Goal: Task Accomplishment & Management: Complete application form

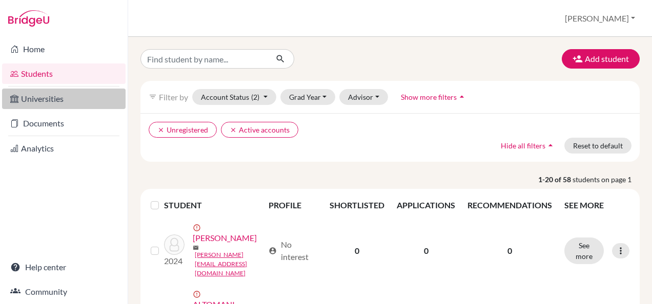
click at [47, 104] on link "Universities" at bounding box center [63, 99] width 123 height 20
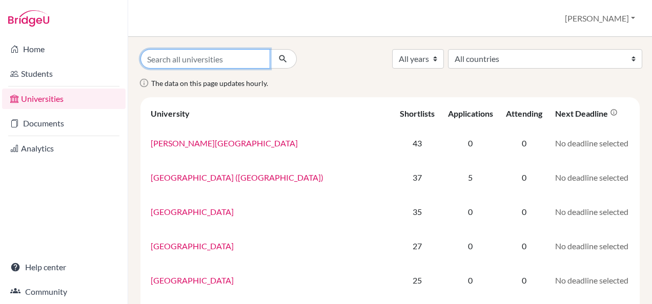
click at [212, 55] on input "Search all universities" at bounding box center [205, 58] width 130 height 19
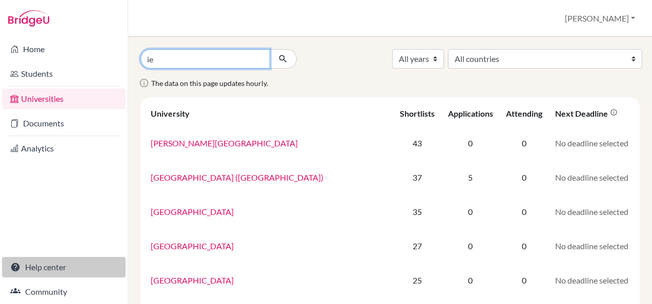
type input "i"
type input "E"
type input "ie"
click at [269, 49] on button "submit" at bounding box center [282, 58] width 27 height 19
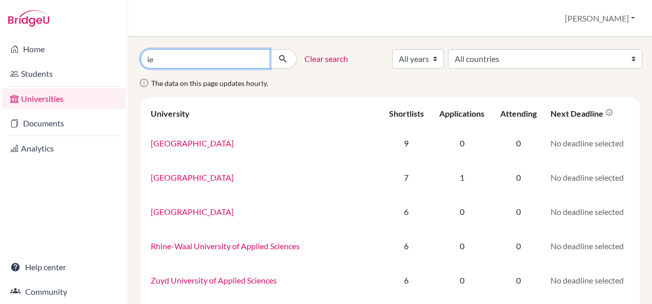
click at [248, 50] on input "ie" at bounding box center [205, 58] width 130 height 19
type input "ie university"
click at [269, 49] on button "submit" at bounding box center [282, 58] width 27 height 19
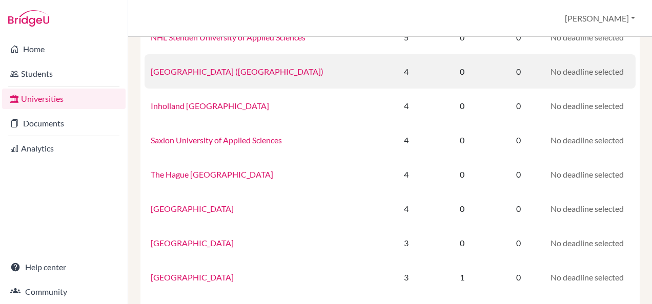
scroll to position [256, 0]
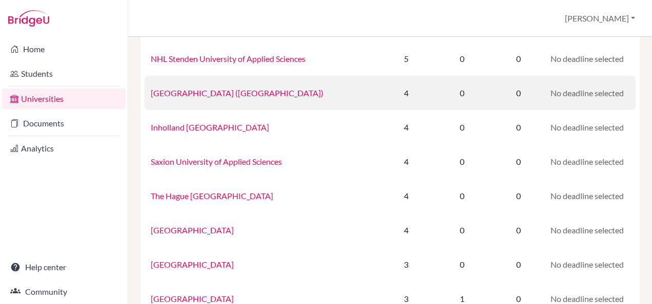
click at [220, 95] on link "[GEOGRAPHIC_DATA] ([GEOGRAPHIC_DATA])" at bounding box center [237, 93] width 173 height 10
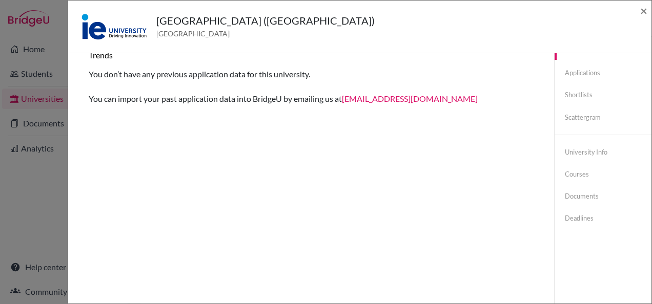
scroll to position [0, 0]
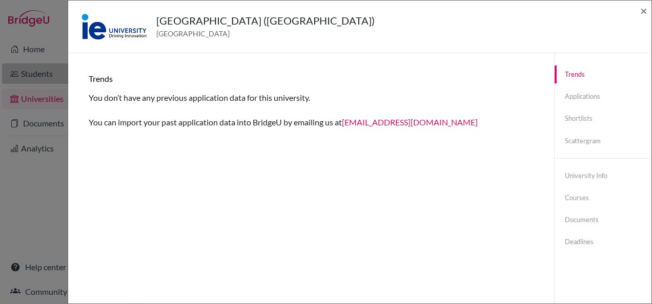
click at [41, 70] on div "[GEOGRAPHIC_DATA] ([GEOGRAPHIC_DATA]) [GEOGRAPHIC_DATA] × Trends You don’t have…" at bounding box center [326, 152] width 652 height 304
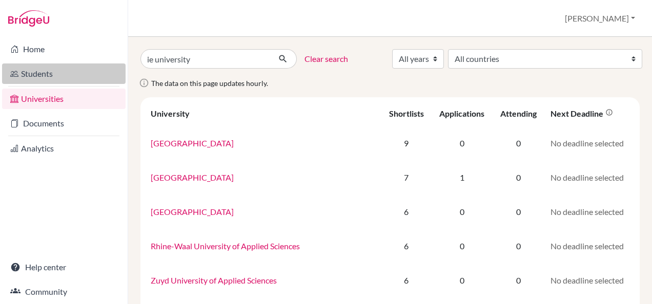
click at [32, 79] on link "Students" at bounding box center [63, 74] width 123 height 20
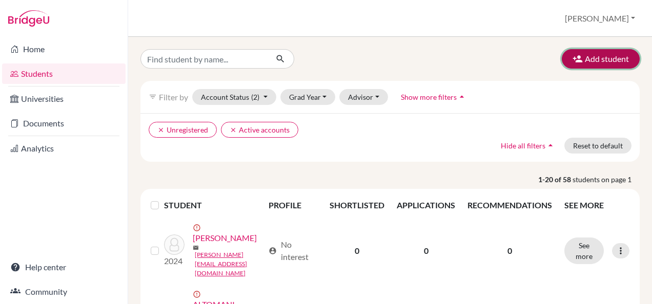
click at [582, 54] on button "Add student" at bounding box center [600, 58] width 78 height 19
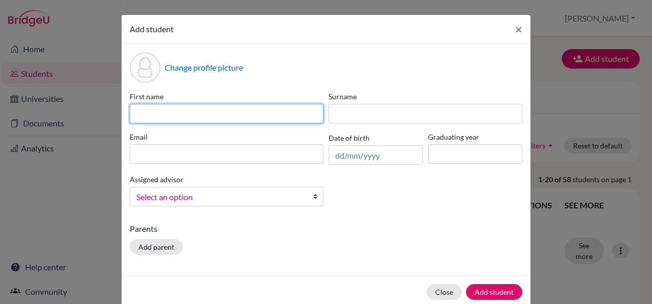
click at [208, 109] on input at bounding box center [227, 113] width 194 height 19
type input "Clarissa"
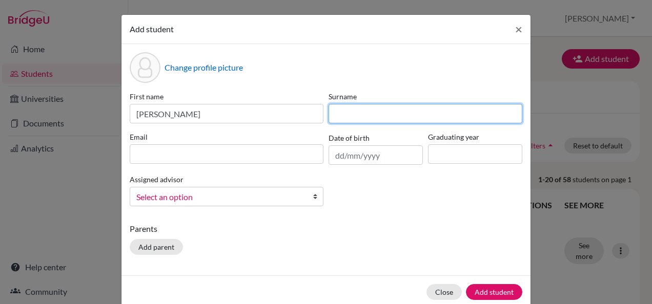
type input "Natale"
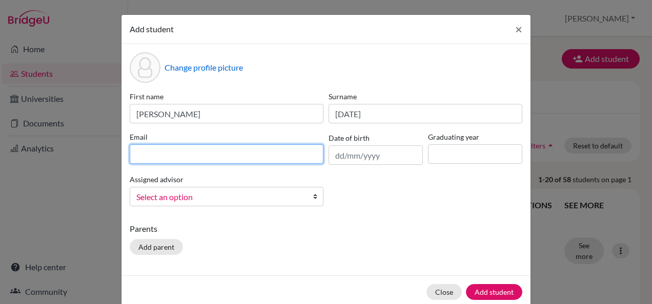
type input "[EMAIL_ADDRESS][DOMAIN_NAME]"
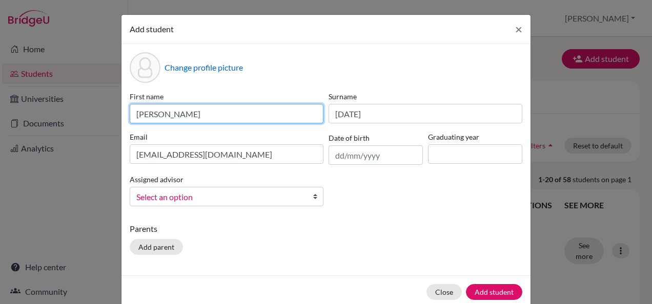
type input "Clarissa"
click at [315, 193] on b at bounding box center [317, 196] width 10 height 18
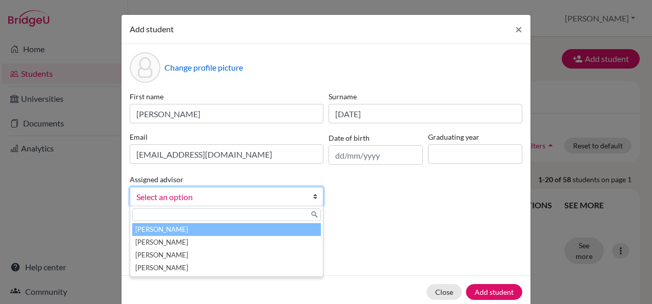
click at [179, 226] on li "Bohlen, Sabrina" at bounding box center [226, 229] width 189 height 13
click at [181, 199] on span "Bohlen, Sabrina" at bounding box center [216, 197] width 161 height 13
click at [167, 226] on li "Bohlen, Sabrina" at bounding box center [226, 229] width 189 height 13
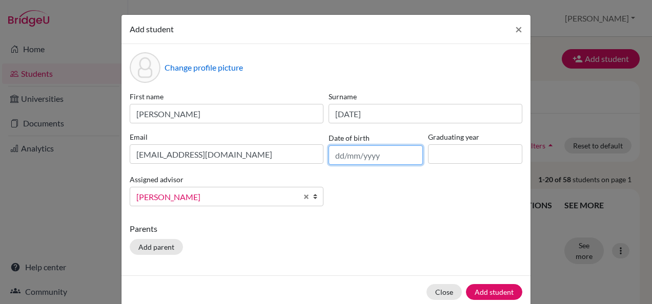
click at [359, 151] on input "text" at bounding box center [375, 154] width 94 height 19
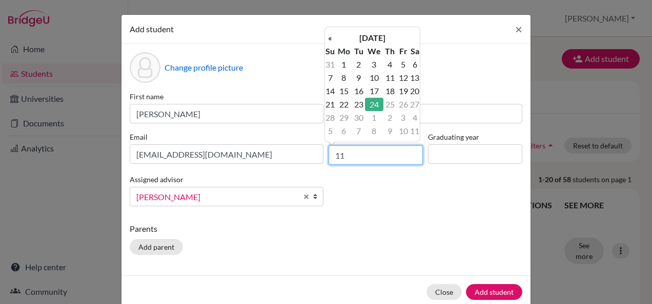
type input "1"
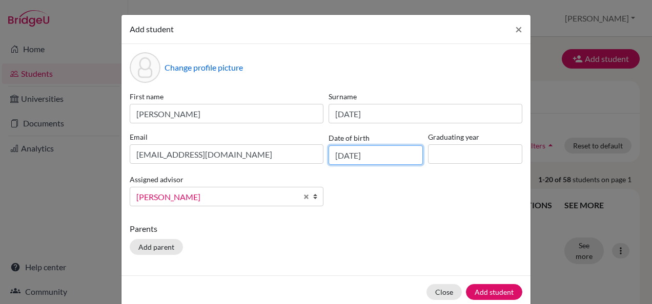
type input "11/11/2006"
click at [442, 157] on input at bounding box center [475, 153] width 94 height 19
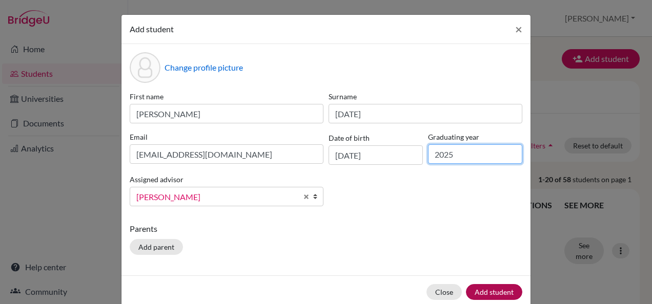
type input "2025"
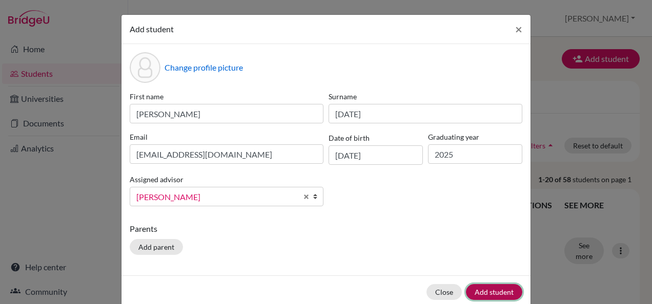
click at [477, 294] on button "Add student" at bounding box center [494, 292] width 56 height 16
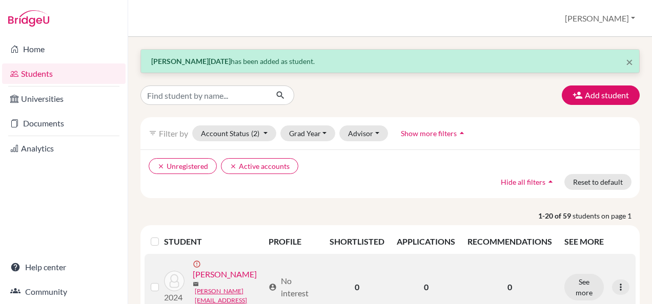
click at [163, 281] on label at bounding box center [163, 281] width 0 height 0
click at [0, 0] on input "checkbox" at bounding box center [0, 0] width 0 height 0
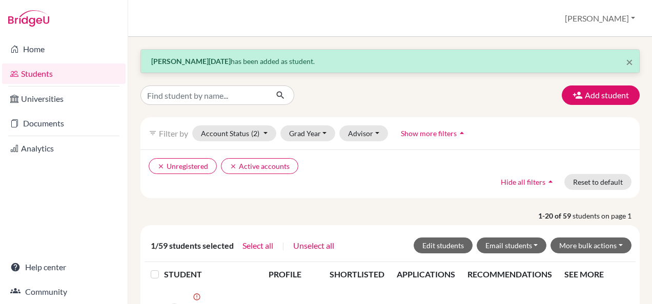
scroll to position [51, 0]
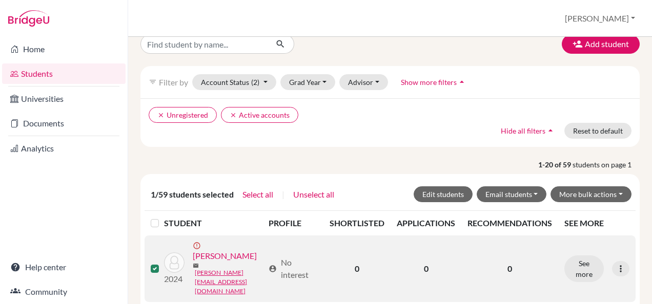
click at [163, 263] on label at bounding box center [163, 263] width 0 height 0
click at [0, 0] on input "checkbox" at bounding box center [0, 0] width 0 height 0
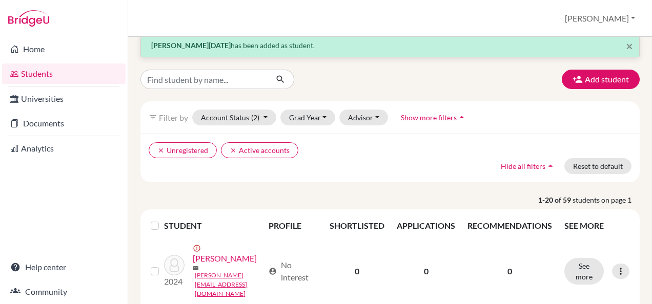
scroll to position [0, 0]
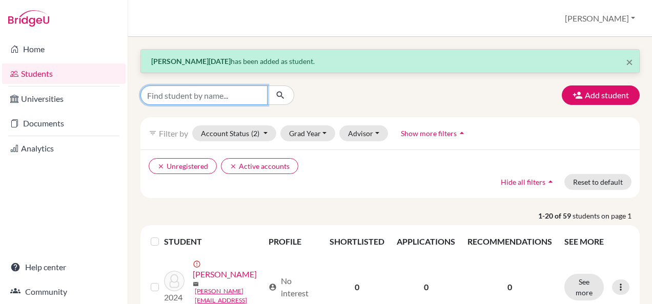
click at [196, 92] on input "Find student by name..." at bounding box center [203, 95] width 127 height 19
type input "clarissa"
click button "submit" at bounding box center [280, 95] width 27 height 19
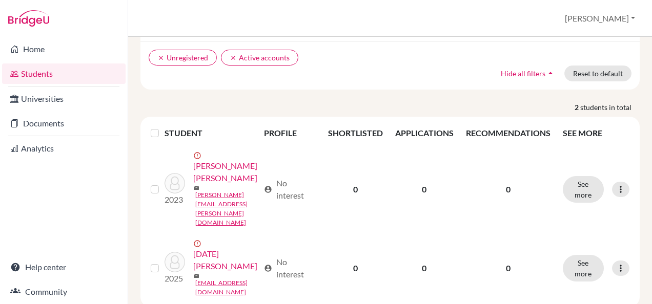
scroll to position [131, 0]
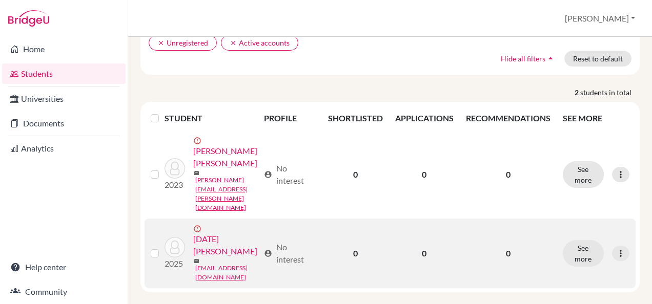
click at [193, 255] on link "[DATE][PERSON_NAME]" at bounding box center [226, 245] width 66 height 25
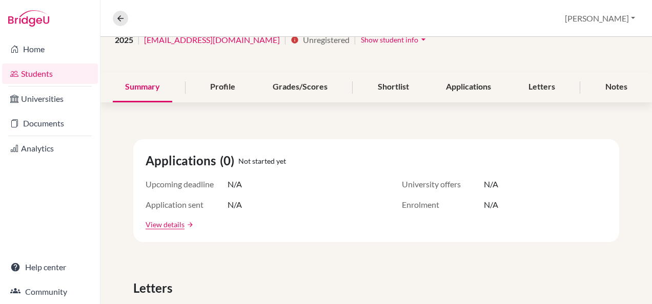
scroll to position [102, 0]
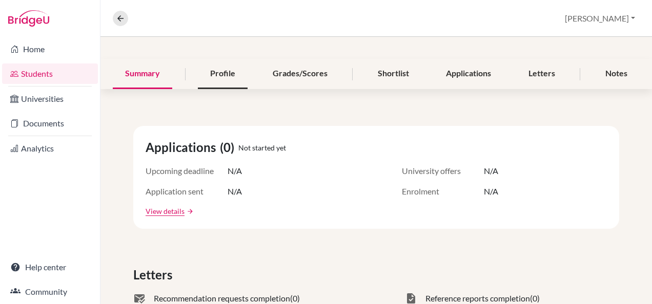
click at [216, 76] on div "Profile" at bounding box center [223, 74] width 50 height 30
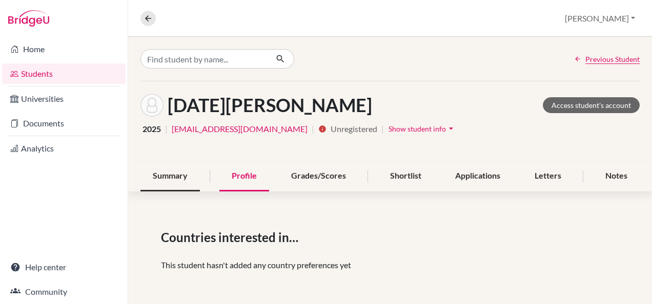
click at [170, 167] on div "Summary" at bounding box center [169, 176] width 59 height 30
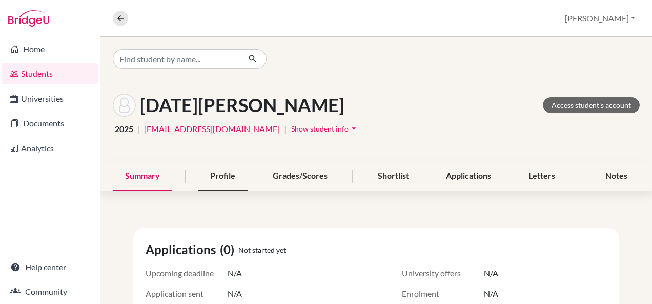
click at [215, 179] on div "Profile" at bounding box center [223, 176] width 50 height 30
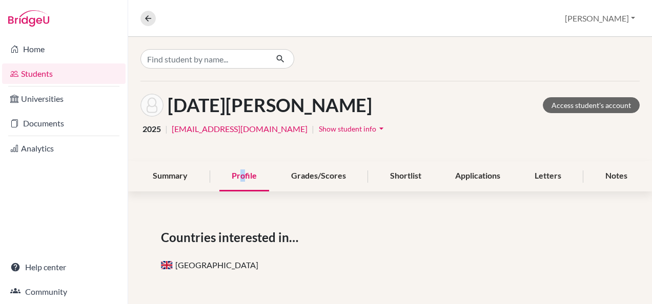
drag, startPoint x: 215, startPoint y: 179, endPoint x: 241, endPoint y: 175, distance: 25.9
click at [241, 175] on div "Profile" at bounding box center [244, 176] width 50 height 30
click at [312, 175] on div "Grades/Scores" at bounding box center [318, 176] width 79 height 30
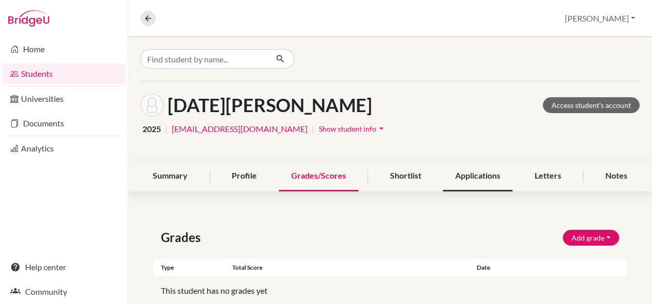
click at [464, 175] on div "Applications" at bounding box center [478, 176] width 70 height 30
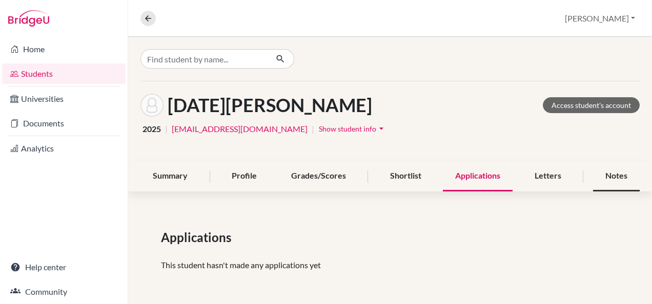
click at [613, 176] on div "Notes" at bounding box center [616, 176] width 47 height 30
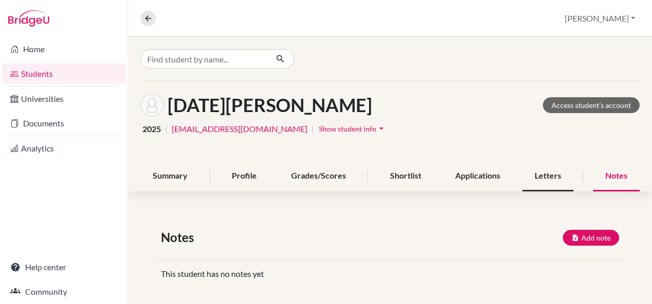
click at [546, 178] on div "Letters" at bounding box center [547, 176] width 51 height 30
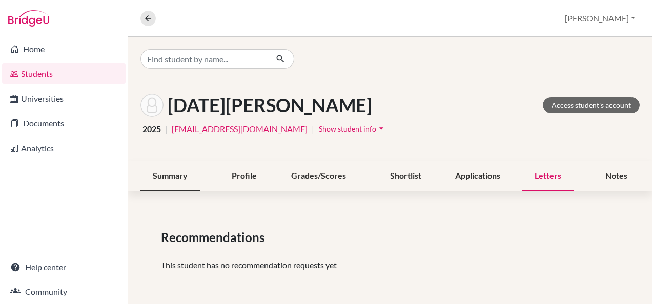
click at [146, 185] on div "Summary" at bounding box center [169, 176] width 59 height 30
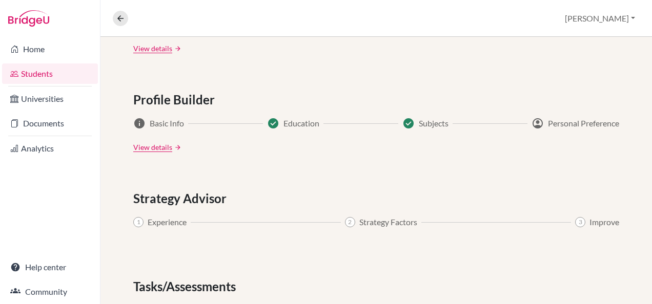
scroll to position [596, 0]
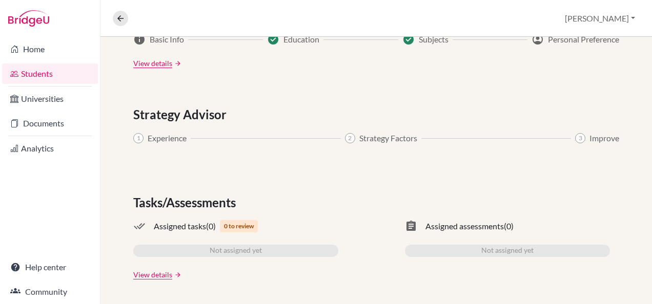
click at [195, 224] on span "Assigned tasks" at bounding box center [180, 226] width 52 height 12
click at [210, 250] on span "Not assigned yet" at bounding box center [236, 251] width 52 height 12
click at [143, 266] on div "Tasks/Assessments done_all Assigned tasks (0) 0 to review Not assigned yet assi…" at bounding box center [376, 237] width 486 height 87
click at [142, 277] on link "View details" at bounding box center [152, 274] width 39 height 11
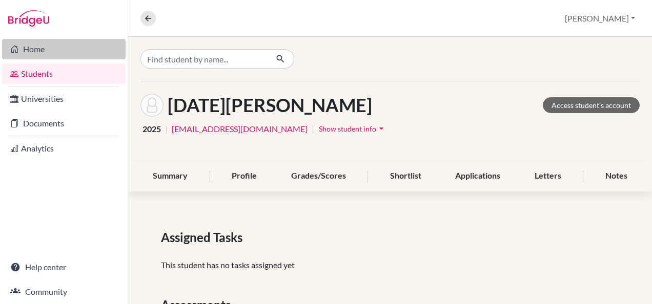
click at [43, 54] on link "Home" at bounding box center [63, 49] width 123 height 20
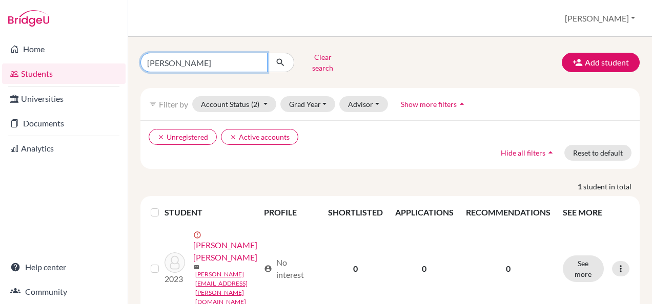
click at [205, 56] on input "[PERSON_NAME]" at bounding box center [203, 62] width 127 height 19
click button "submit" at bounding box center [280, 62] width 27 height 19
click at [225, 64] on input "clarissa" at bounding box center [203, 62] width 127 height 19
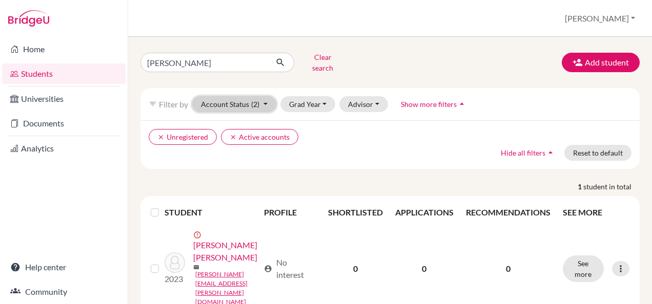
click at [216, 96] on button "Account Status (2)" at bounding box center [234, 104] width 84 height 16
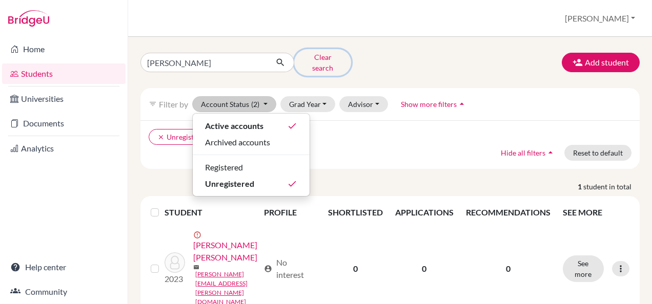
click at [322, 55] on button "Clear search" at bounding box center [322, 62] width 57 height 27
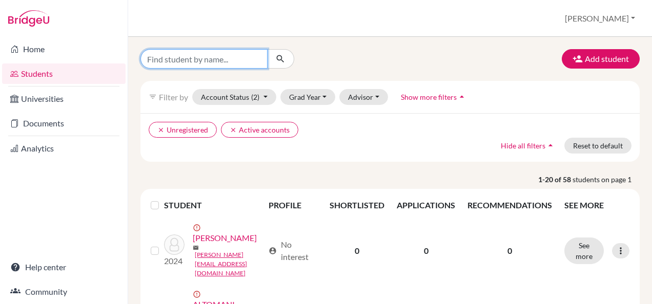
click at [220, 65] on input "Find student by name..." at bounding box center [203, 58] width 127 height 19
type input "clarissa natale"
click button "submit" at bounding box center [280, 58] width 27 height 19
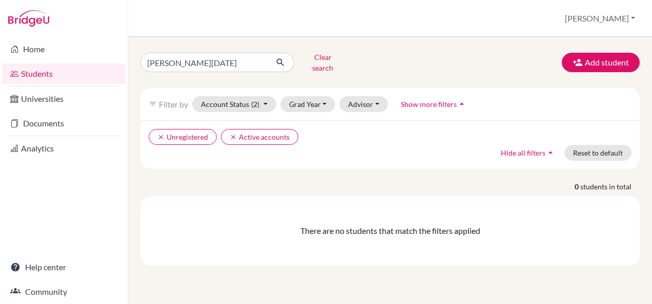
click at [45, 77] on link "Students" at bounding box center [63, 74] width 123 height 20
click at [156, 131] on button "clear Unregistered" at bounding box center [183, 137] width 68 height 16
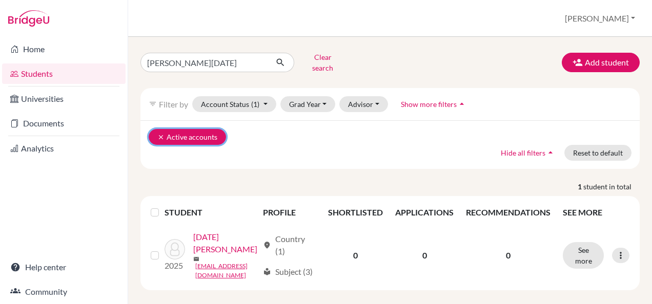
click at [160, 134] on icon "clear" at bounding box center [160, 137] width 7 height 7
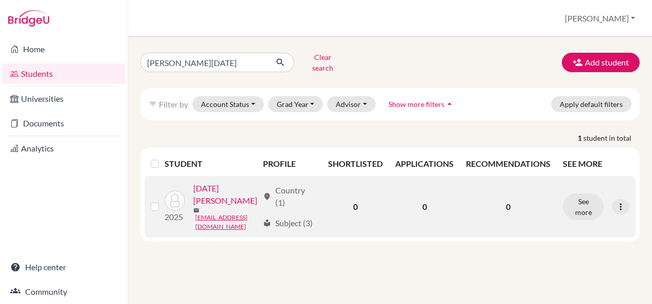
click at [193, 207] on link "[DATE][PERSON_NAME]" at bounding box center [225, 194] width 65 height 25
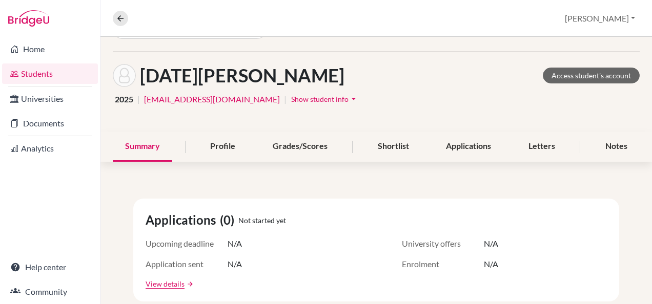
scroll to position [51, 0]
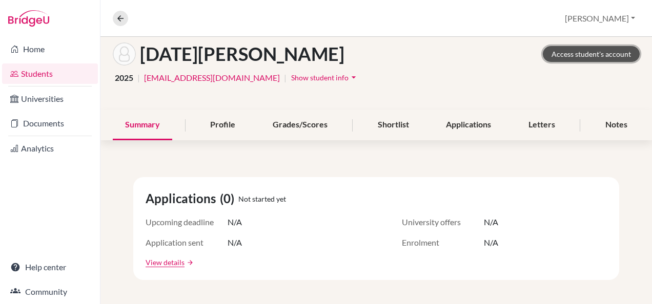
click at [587, 55] on link "Access student's account" at bounding box center [590, 54] width 97 height 16
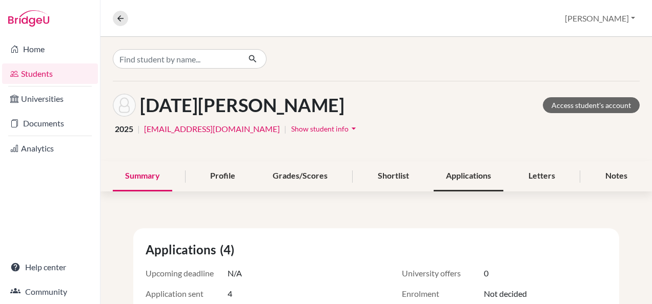
click at [449, 170] on div "Applications" at bounding box center [468, 176] width 70 height 30
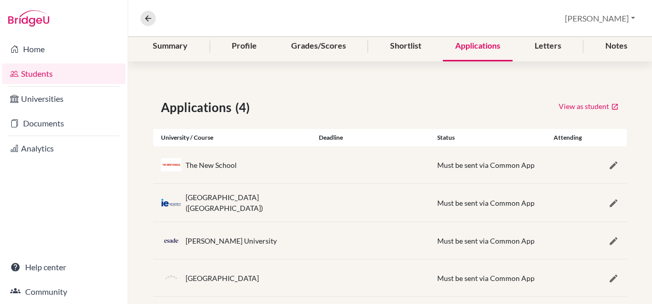
scroll to position [145, 0]
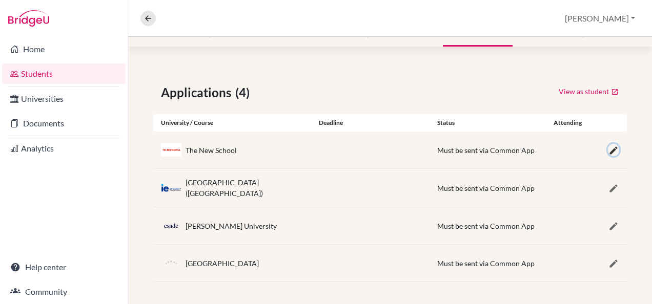
click at [608, 151] on icon "button" at bounding box center [613, 150] width 10 height 10
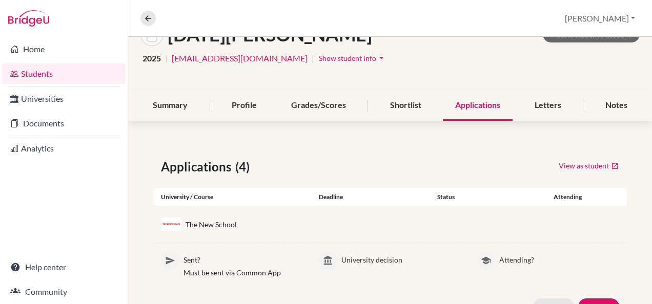
scroll to position [0, 0]
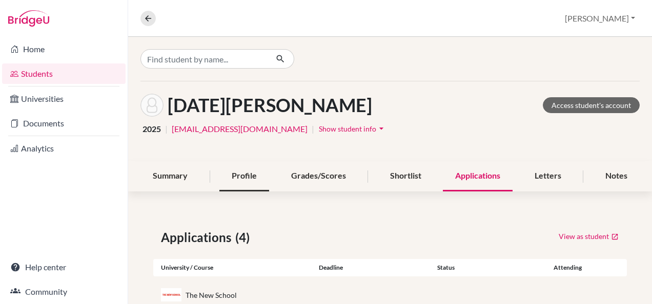
click at [236, 180] on div "Profile" at bounding box center [244, 176] width 50 height 30
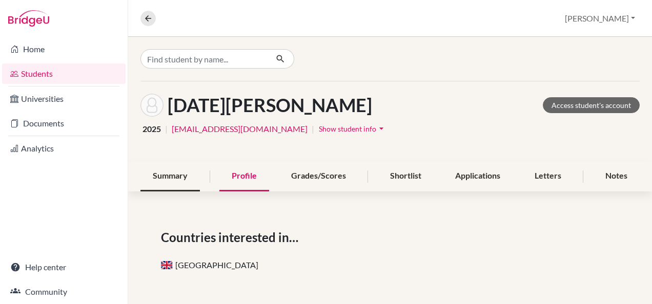
click at [182, 176] on div "Summary" at bounding box center [169, 176] width 59 height 30
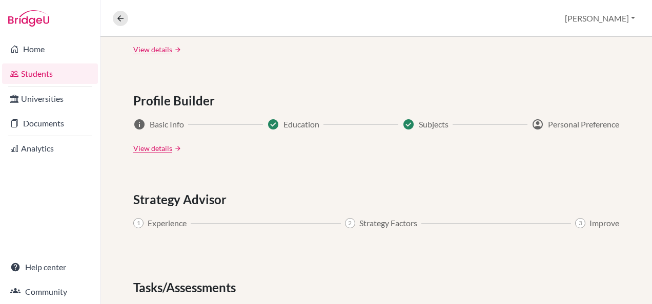
scroll to position [512, 0]
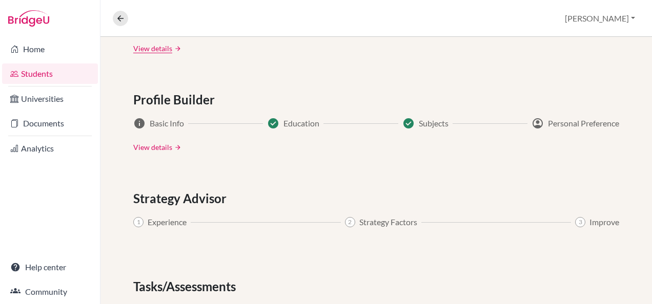
click at [142, 147] on link "View details" at bounding box center [152, 147] width 39 height 11
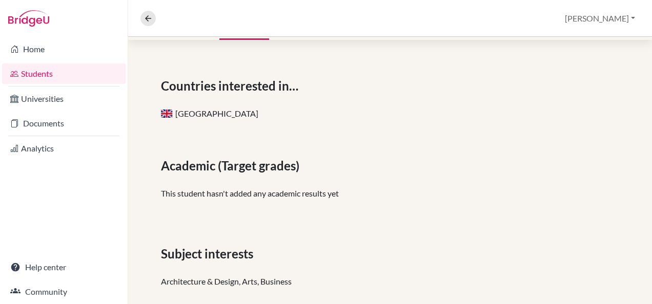
scroll to position [42, 0]
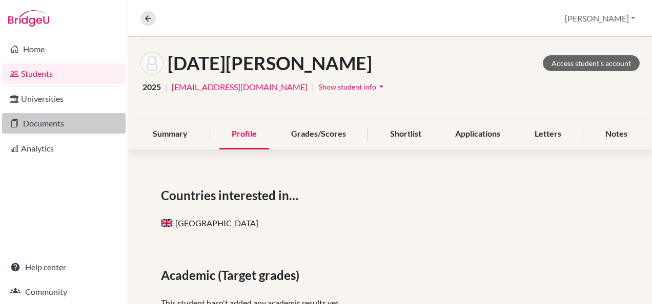
click at [57, 121] on link "Documents" at bounding box center [63, 123] width 123 height 20
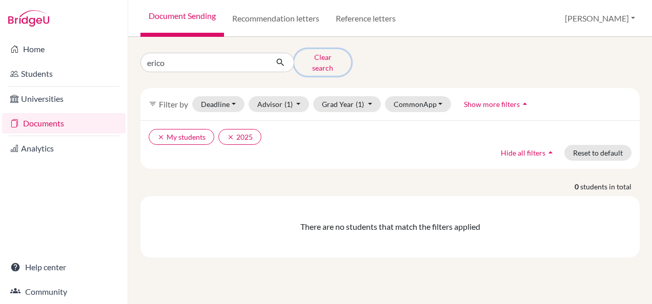
click at [320, 58] on button "Clear search" at bounding box center [322, 62] width 57 height 27
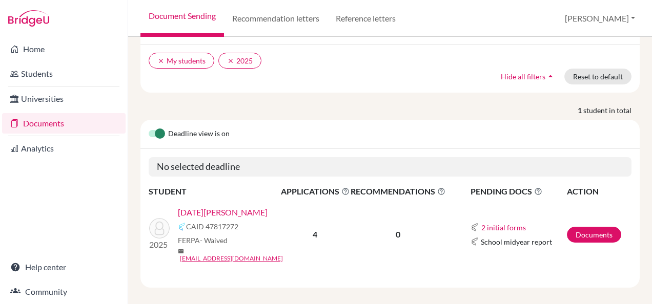
scroll to position [70, 0]
click at [600, 227] on link "Documents" at bounding box center [594, 234] width 54 height 16
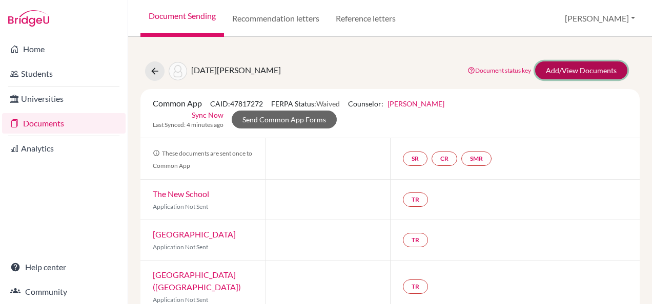
click at [590, 69] on link "Add/View Documents" at bounding box center [581, 70] width 92 height 18
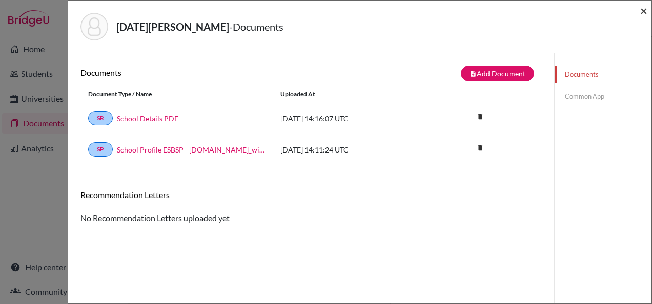
click at [643, 12] on span "×" at bounding box center [643, 10] width 7 height 15
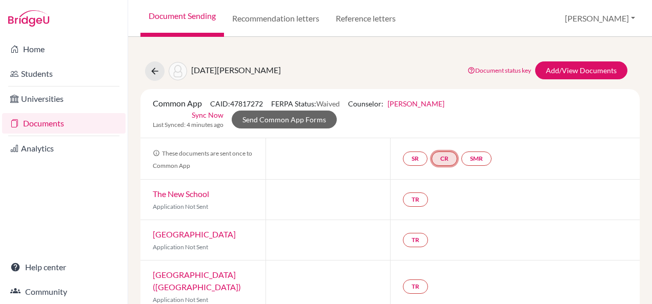
click at [454, 159] on link "CR" at bounding box center [444, 159] width 26 height 14
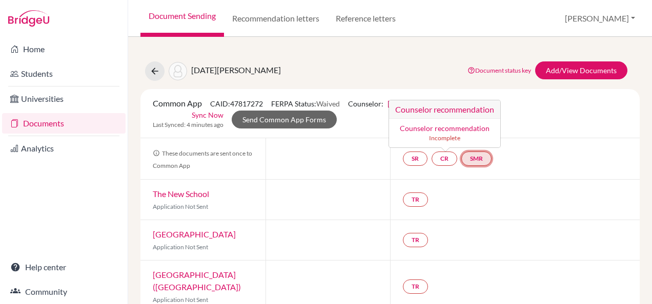
click at [481, 163] on link "SMR" at bounding box center [476, 159] width 30 height 14
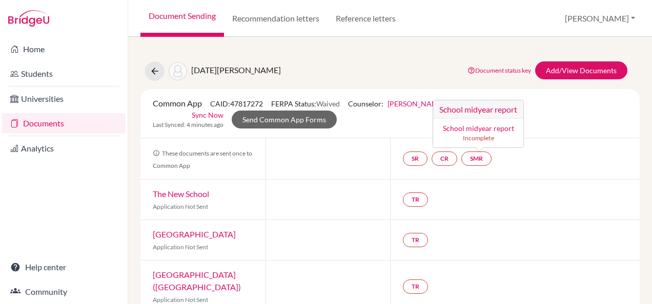
click at [597, 167] on div "SR CR SMR School midyear report School midyear report Incomplete" at bounding box center [514, 158] width 249 height 41
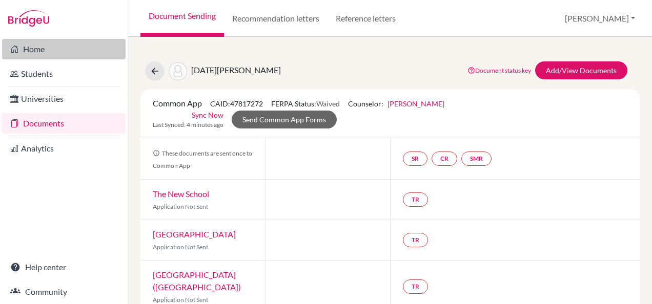
click at [33, 45] on link "Home" at bounding box center [63, 49] width 123 height 20
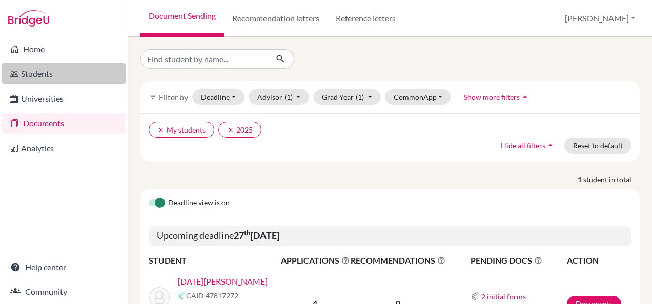
click at [67, 77] on link "Students" at bounding box center [63, 74] width 123 height 20
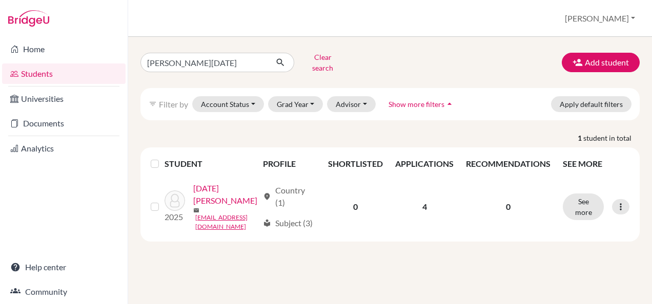
click at [67, 75] on link "Students" at bounding box center [63, 74] width 123 height 20
click at [316, 57] on button "Clear search" at bounding box center [322, 62] width 57 height 27
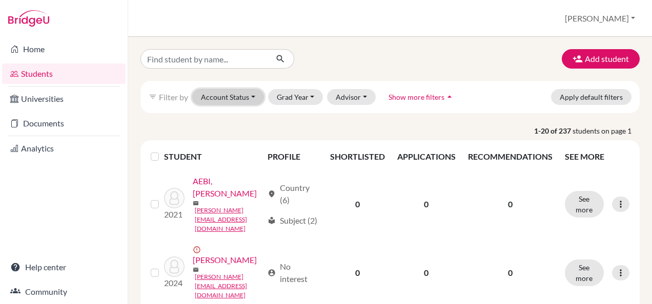
click at [257, 96] on button "Account Status" at bounding box center [228, 97] width 72 height 16
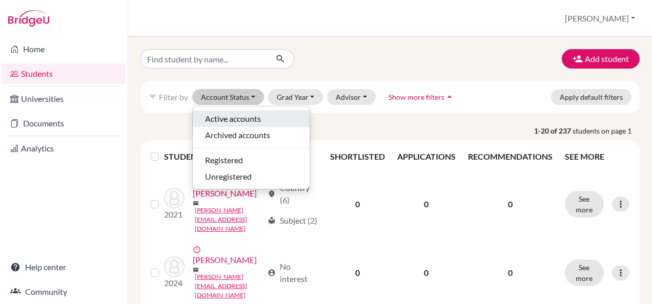
click at [249, 117] on span "Active accounts" at bounding box center [233, 119] width 56 height 12
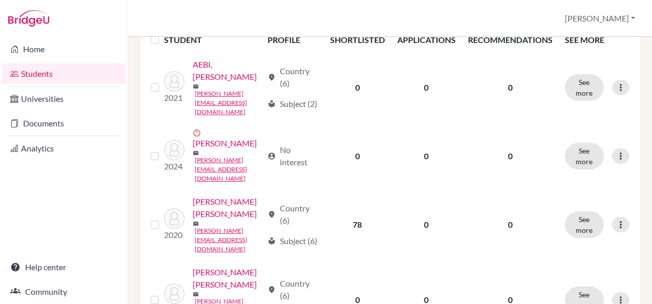
scroll to position [51, 0]
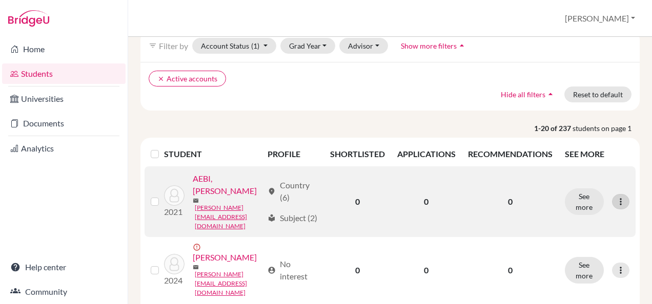
click at [612, 203] on div at bounding box center [620, 201] width 17 height 15
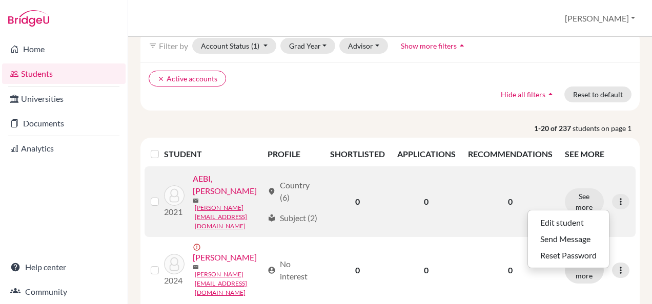
click at [159, 201] on div at bounding box center [157, 202] width 12 height 12
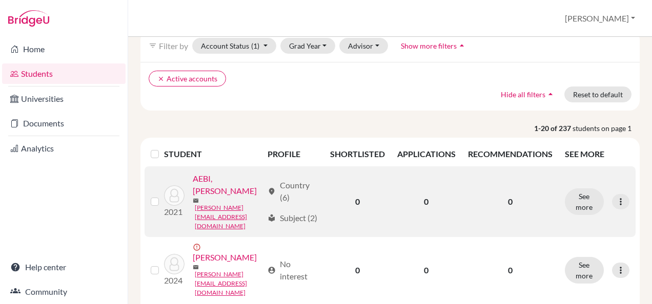
click at [163, 196] on label at bounding box center [163, 196] width 0 height 0
click at [0, 0] on input "checkbox" at bounding box center [0, 0] width 0 height 0
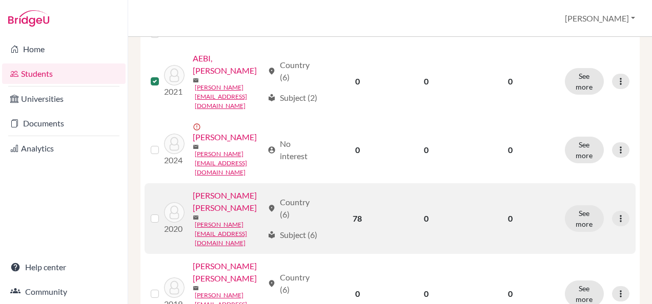
scroll to position [205, 0]
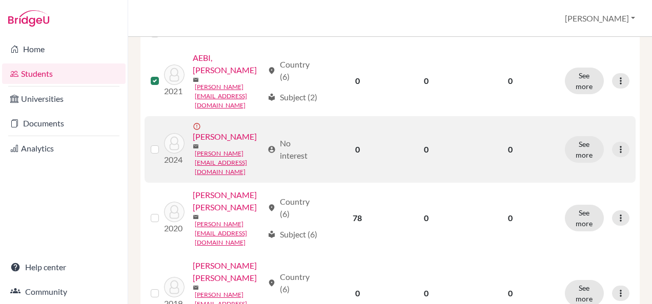
click at [163, 143] on label at bounding box center [163, 143] width 0 height 0
click at [0, 0] on input "checkbox" at bounding box center [0, 0] width 0 height 0
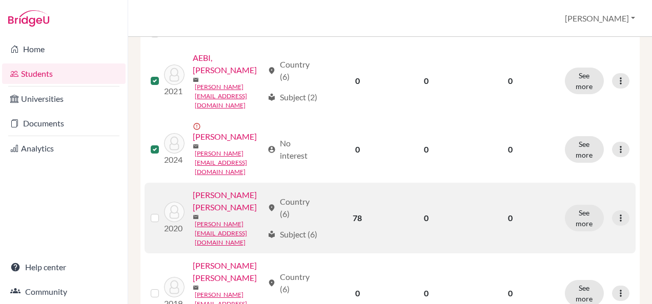
click at [163, 212] on label at bounding box center [163, 212] width 0 height 0
click at [0, 0] on input "checkbox" at bounding box center [0, 0] width 0 height 0
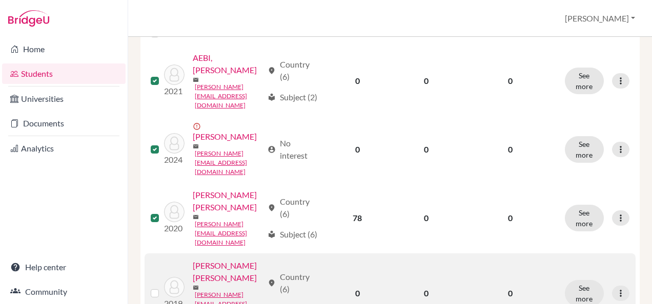
click at [163, 287] on label at bounding box center [163, 287] width 0 height 0
click at [0, 0] on input "checkbox" at bounding box center [0, 0] width 0 height 0
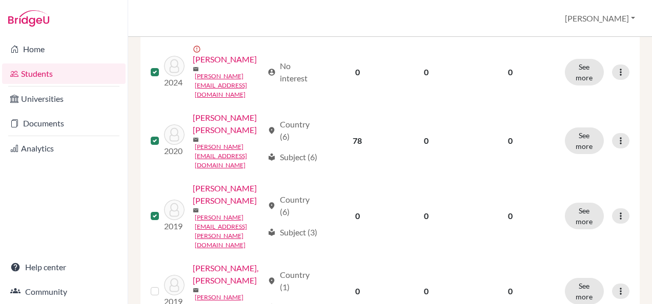
scroll to position [410, 0]
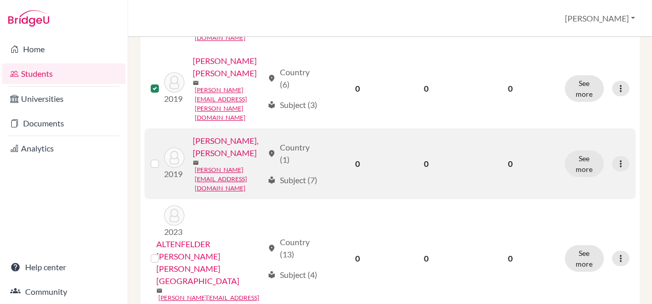
click at [163, 158] on label at bounding box center [163, 158] width 0 height 0
click at [0, 0] on input "checkbox" at bounding box center [0, 0] width 0 height 0
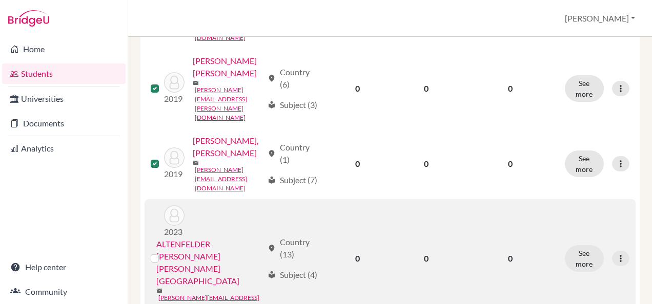
click at [163, 253] on label at bounding box center [163, 253] width 0 height 0
click at [0, 0] on input "checkbox" at bounding box center [0, 0] width 0 height 0
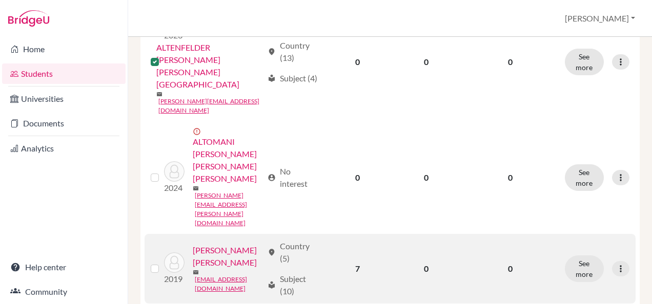
scroll to position [615, 0]
